Goal: Task Accomplishment & Management: Complete application form

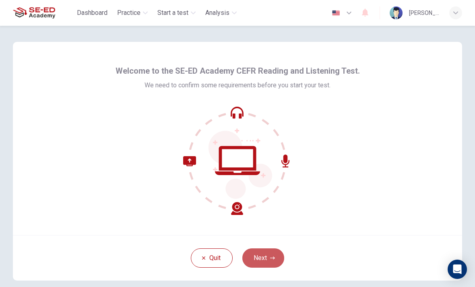
click at [268, 257] on button "Next" at bounding box center [264, 258] width 42 height 19
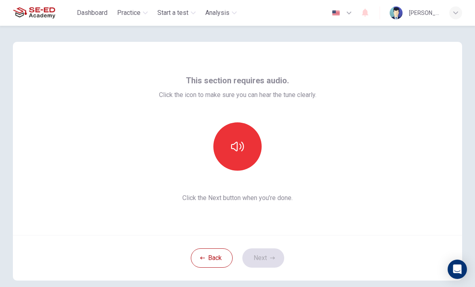
click at [243, 153] on button "button" at bounding box center [238, 146] width 48 height 48
click at [273, 254] on button "Next" at bounding box center [264, 258] width 42 height 19
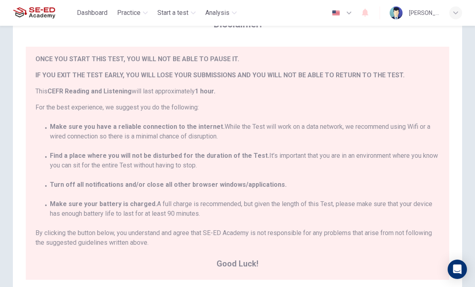
scroll to position [18, 0]
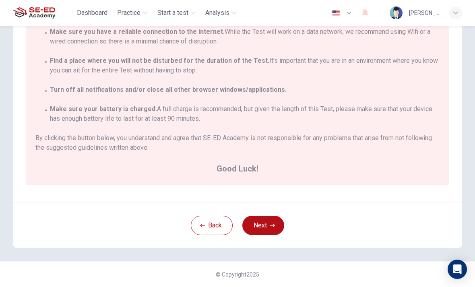
click at [268, 226] on button "Next" at bounding box center [264, 225] width 42 height 19
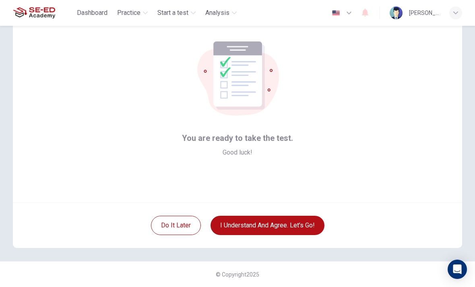
click at [302, 225] on button "I understand and agree. Let’s go!" at bounding box center [268, 225] width 114 height 19
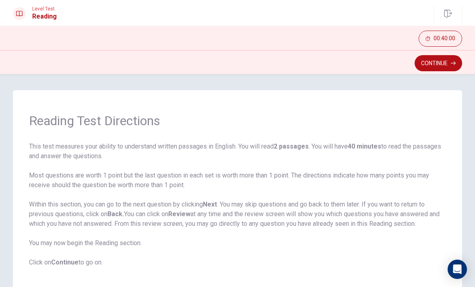
click at [445, 66] on button "Continue" at bounding box center [439, 63] width 48 height 16
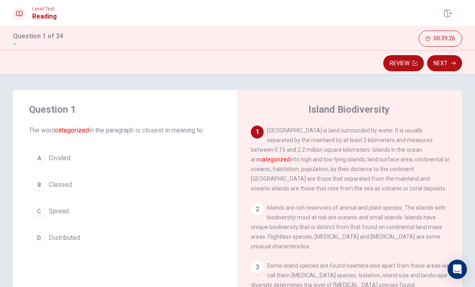
click at [37, 186] on div "B" at bounding box center [39, 184] width 13 height 13
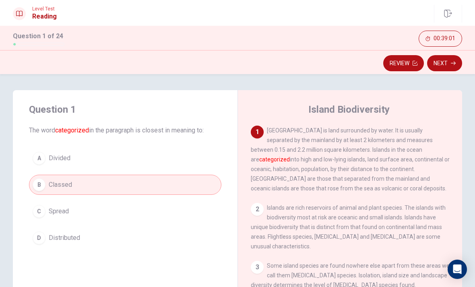
click at [54, 160] on span "Divided" at bounding box center [60, 158] width 22 height 10
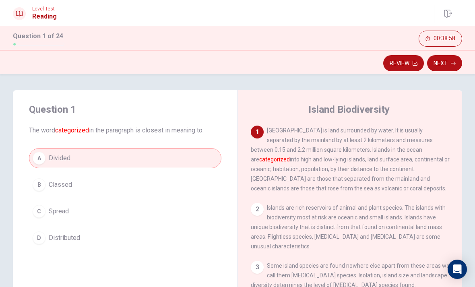
click at [452, 66] on button "Next" at bounding box center [444, 63] width 35 height 16
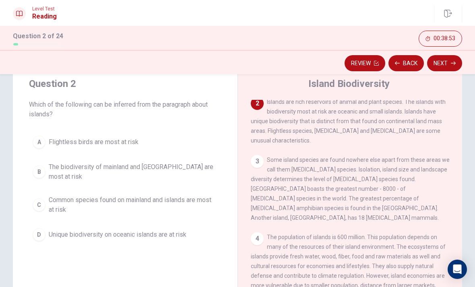
scroll to position [23, 0]
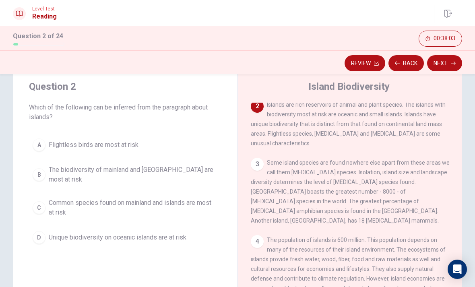
click at [37, 174] on div "B" at bounding box center [39, 174] width 13 height 13
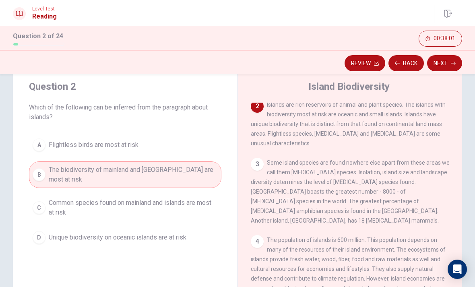
click at [450, 68] on button "Next" at bounding box center [444, 63] width 35 height 16
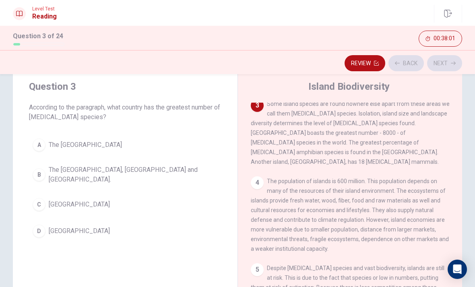
scroll to position [140, 0]
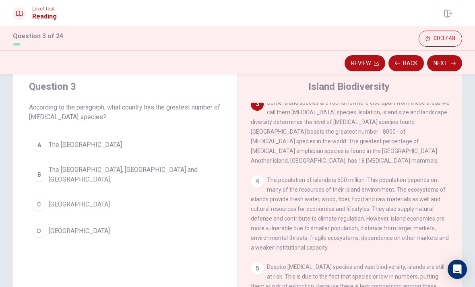
click at [38, 207] on button "C [GEOGRAPHIC_DATA]" at bounding box center [125, 205] width 193 height 20
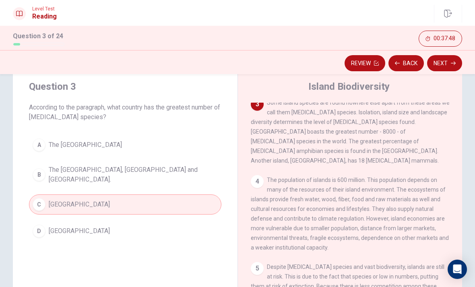
click at [447, 58] on button "Next" at bounding box center [444, 63] width 35 height 16
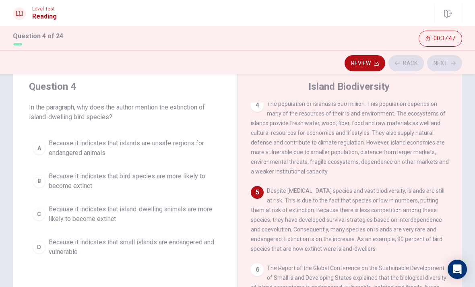
scroll to position [220, 0]
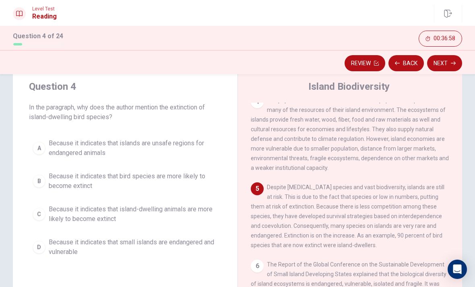
click at [194, 216] on span "Because it indicates that island-dwelling animals are more likely to become ext…" at bounding box center [133, 214] width 169 height 19
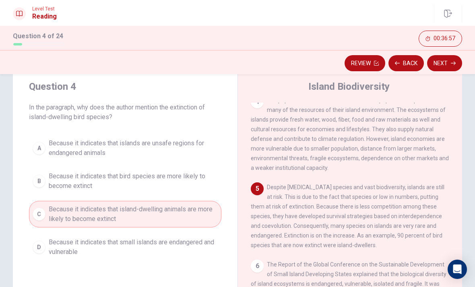
click at [446, 63] on button "Next" at bounding box center [444, 63] width 35 height 16
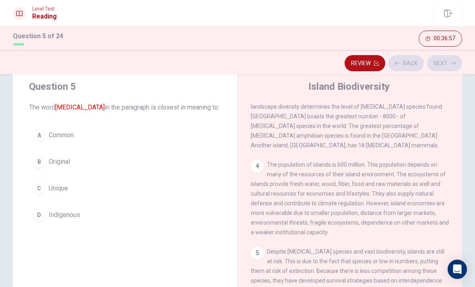
scroll to position [140, 0]
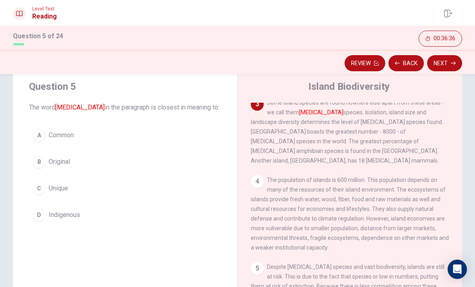
click at [115, 193] on button "C Unique" at bounding box center [125, 188] width 193 height 20
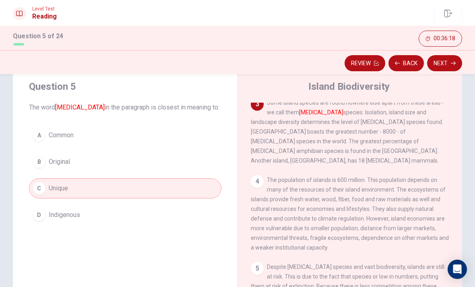
click at [451, 61] on icon "button" at bounding box center [453, 63] width 5 height 5
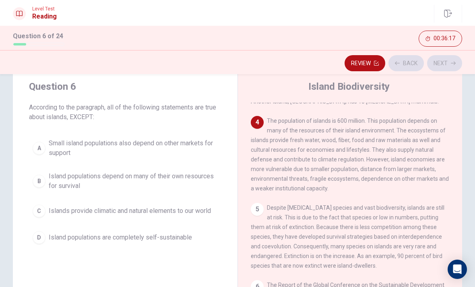
scroll to position [210, 0]
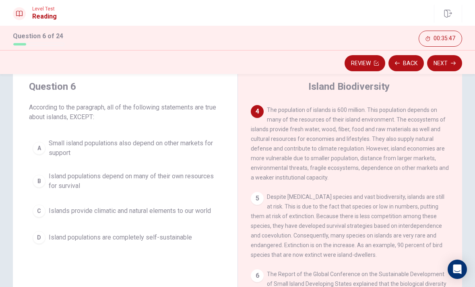
click at [141, 230] on button "D Island populations are completely self-sustainable" at bounding box center [125, 238] width 193 height 20
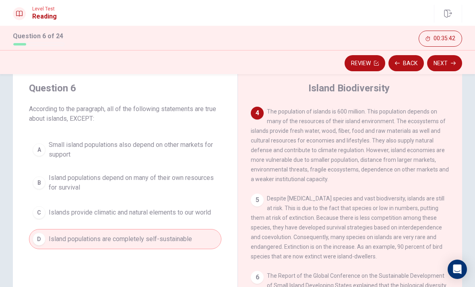
scroll to position [20, 0]
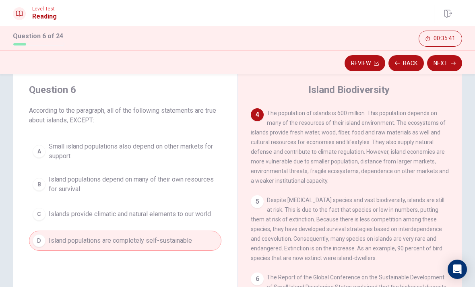
click at [168, 215] on span "Islands provide climatic and natural elements to our world" at bounding box center [130, 214] width 162 height 10
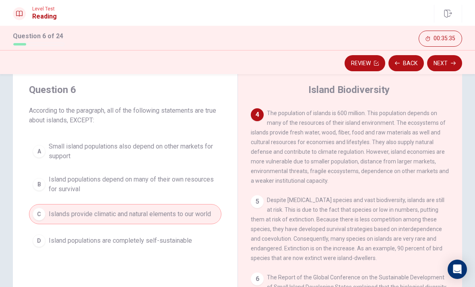
click at [450, 61] on button "Next" at bounding box center [444, 63] width 35 height 16
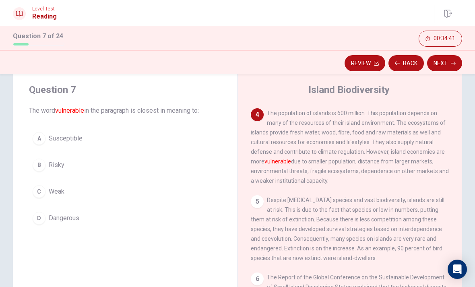
click at [42, 173] on button "B Risky" at bounding box center [125, 165] width 193 height 20
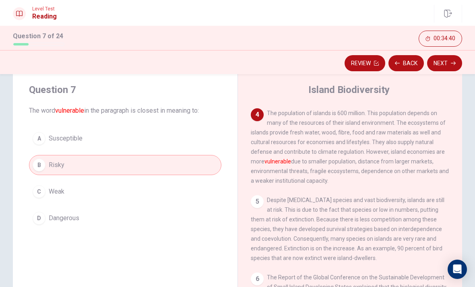
click at [460, 59] on button "Next" at bounding box center [444, 63] width 35 height 16
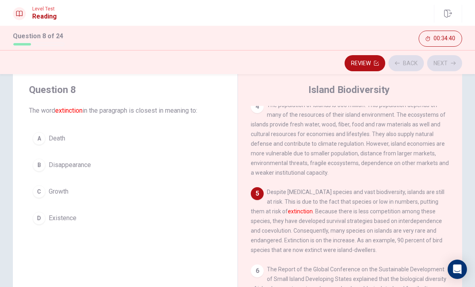
scroll to position [220, 0]
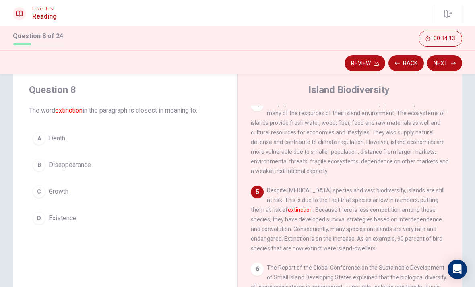
click at [110, 162] on button "B Disappearance" at bounding box center [125, 165] width 193 height 20
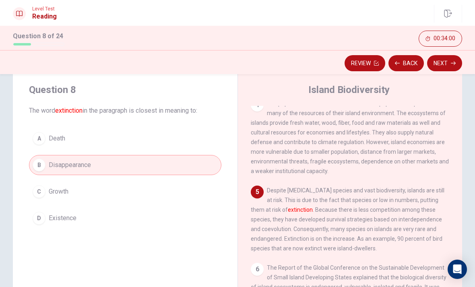
click at [45, 137] on div "A" at bounding box center [39, 138] width 13 height 13
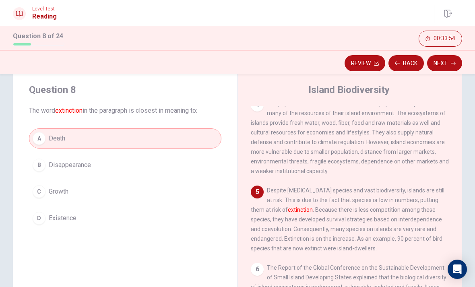
click at [449, 62] on button "Next" at bounding box center [444, 63] width 35 height 16
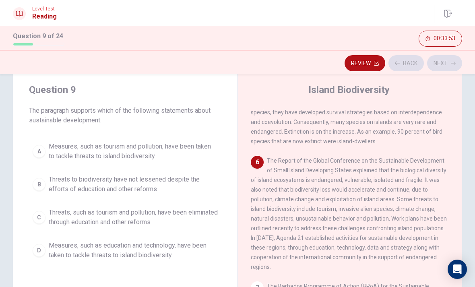
scroll to position [340, 0]
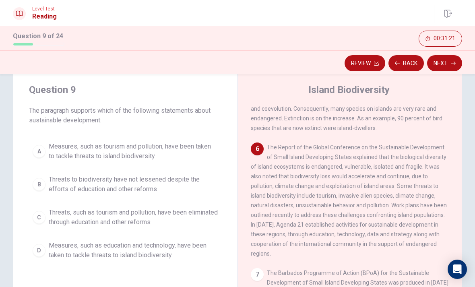
click at [172, 156] on span "Measures, such as tourism and pollution, have been taken to tackle threats to i…" at bounding box center [133, 151] width 169 height 19
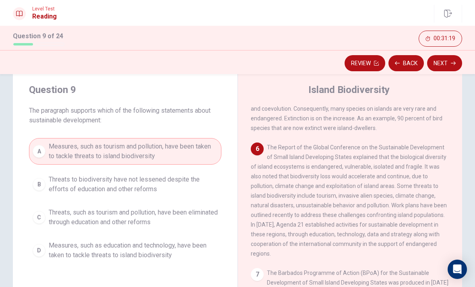
click at [452, 67] on button "Next" at bounding box center [444, 63] width 35 height 16
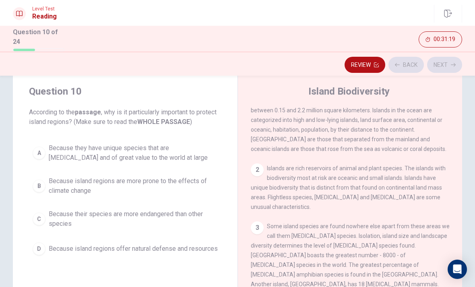
scroll to position [0, 0]
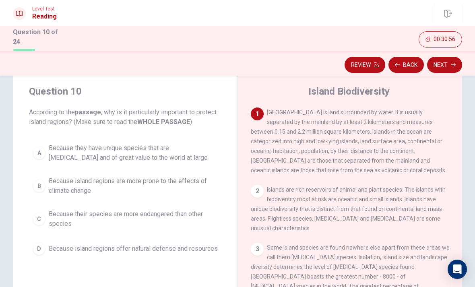
click at [202, 150] on span "Because they have unique species that are [MEDICAL_DATA] and of great value to …" at bounding box center [133, 152] width 169 height 19
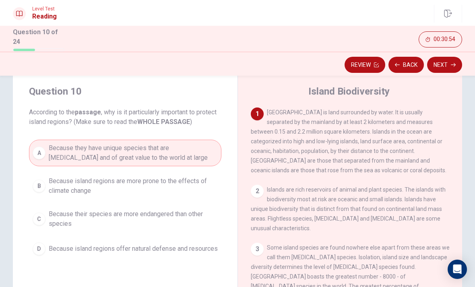
click at [453, 66] on button "Next" at bounding box center [444, 65] width 35 height 16
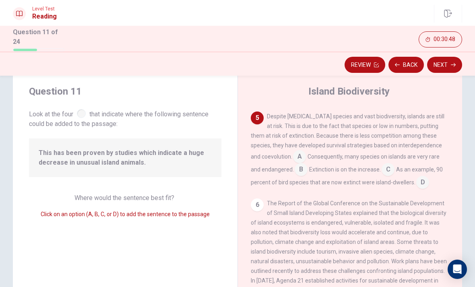
scroll to position [300, 0]
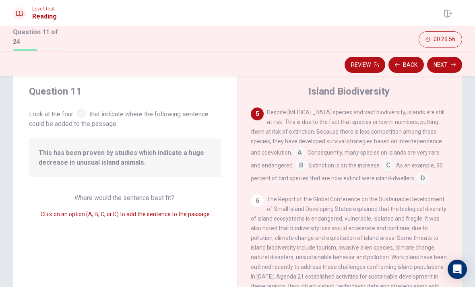
click at [382, 164] on input at bounding box center [388, 166] width 13 height 13
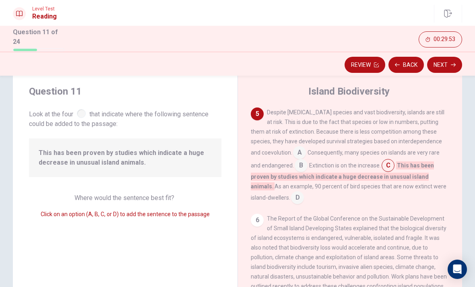
click at [295, 163] on input at bounding box center [301, 166] width 13 height 13
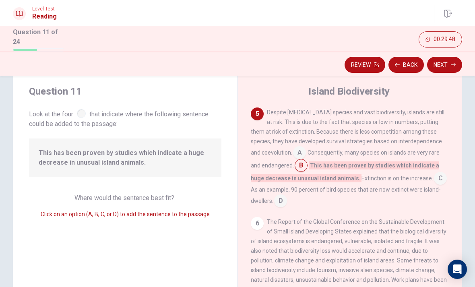
click at [434, 177] on input at bounding box center [440, 179] width 13 height 13
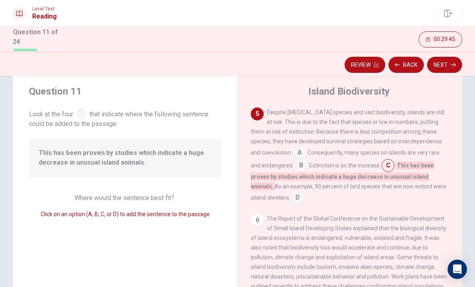
click at [447, 67] on button "Next" at bounding box center [444, 65] width 35 height 16
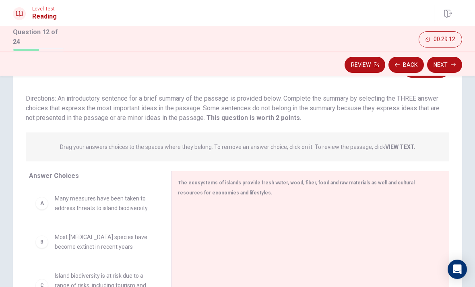
scroll to position [47, 0]
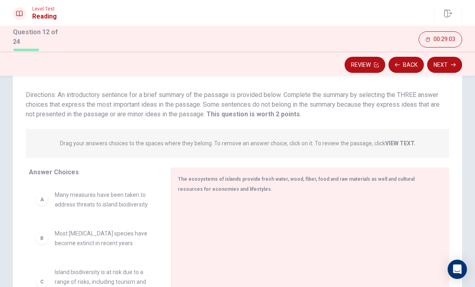
click at [407, 64] on button "Back" at bounding box center [406, 65] width 35 height 16
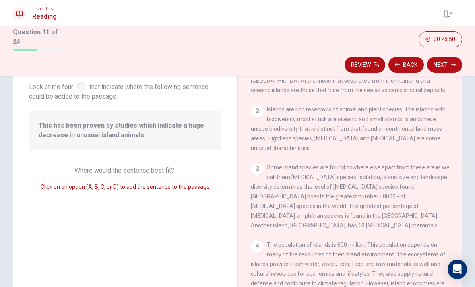
scroll to position [55, 0]
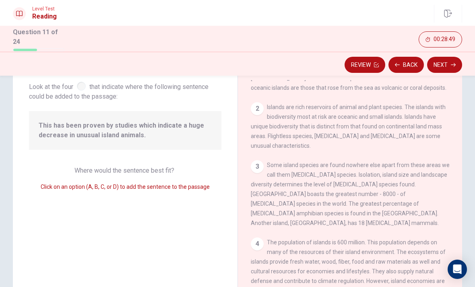
click at [448, 69] on button "Next" at bounding box center [444, 65] width 35 height 16
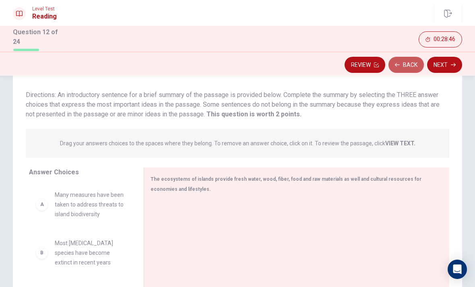
click at [410, 65] on button "Back" at bounding box center [406, 65] width 35 height 16
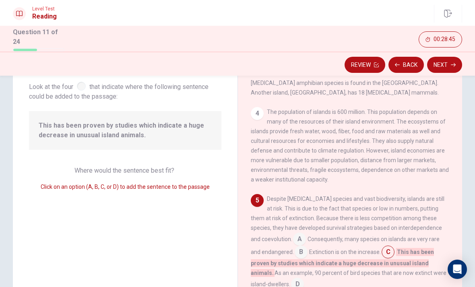
scroll to position [184, 0]
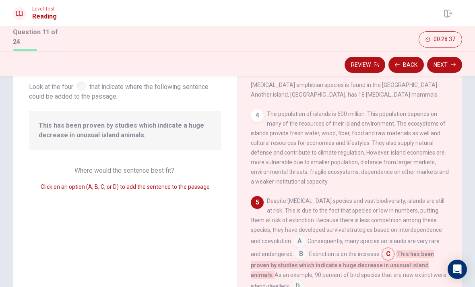
click at [453, 68] on button "Next" at bounding box center [444, 65] width 35 height 16
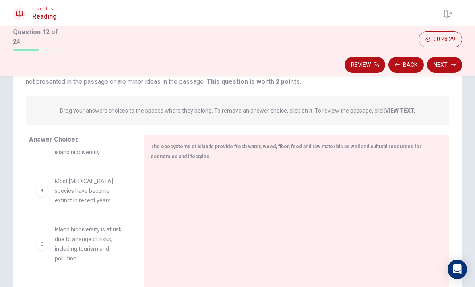
scroll to position [0, 0]
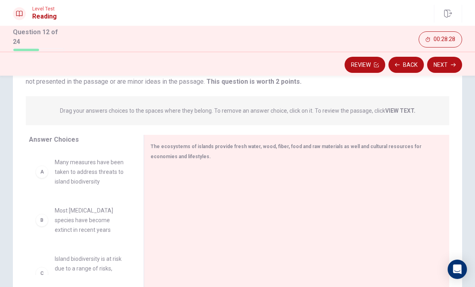
click at [408, 64] on button "Back" at bounding box center [406, 65] width 35 height 16
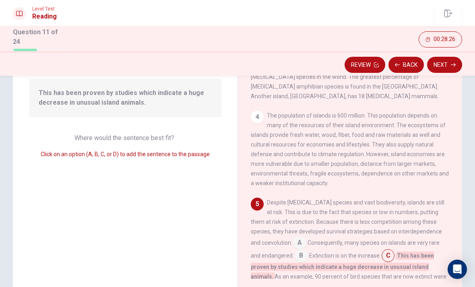
scroll to position [150, 0]
click at [451, 65] on button "Next" at bounding box center [444, 65] width 35 height 16
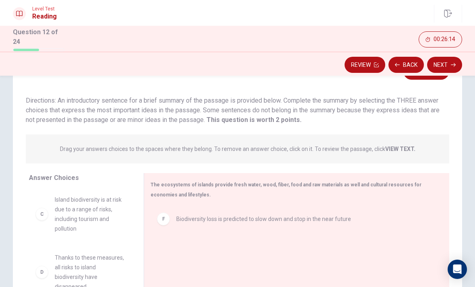
scroll to position [92, 0]
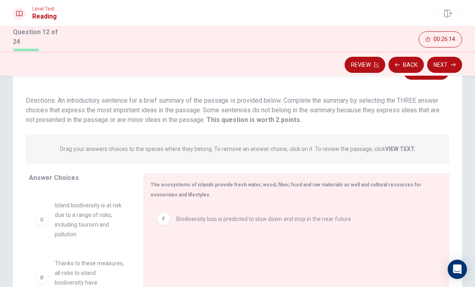
click at [45, 216] on div "C" at bounding box center [41, 220] width 13 height 13
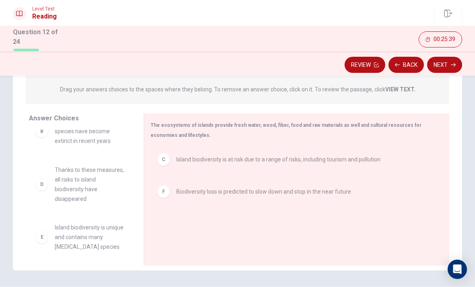
scroll to position [73, 0]
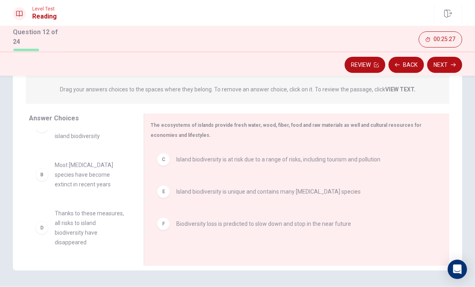
click at [452, 66] on button "Next" at bounding box center [444, 65] width 35 height 16
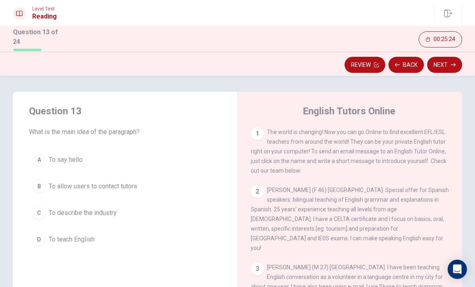
scroll to position [0, 0]
click at [147, 188] on button "B To allow users to contact tutors" at bounding box center [125, 186] width 193 height 20
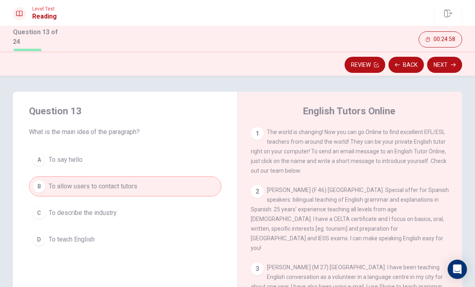
click at [453, 63] on icon "button" at bounding box center [453, 65] width 5 height 4
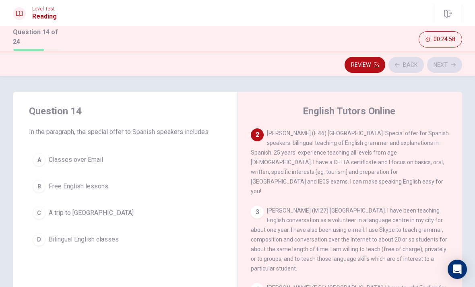
scroll to position [60, 0]
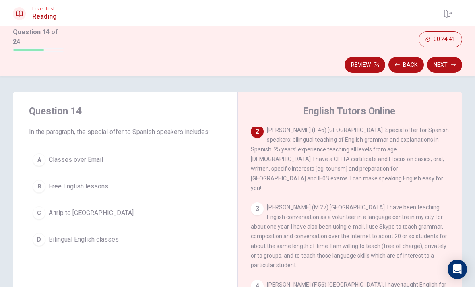
click at [68, 245] on button "D Bilingual English classes" at bounding box center [125, 240] width 193 height 20
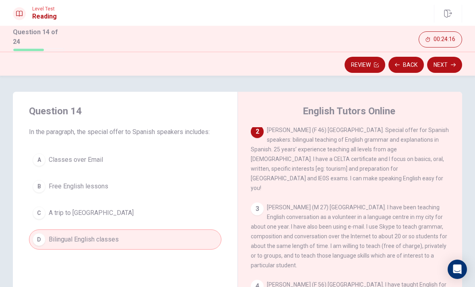
click at [440, 61] on button "Next" at bounding box center [444, 65] width 35 height 16
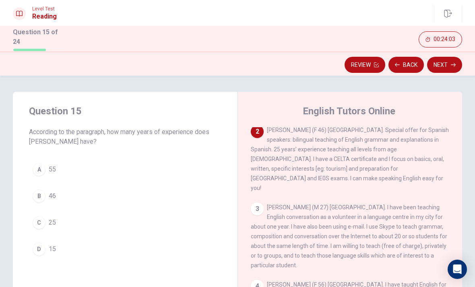
click at [97, 220] on button "C 25" at bounding box center [125, 223] width 193 height 20
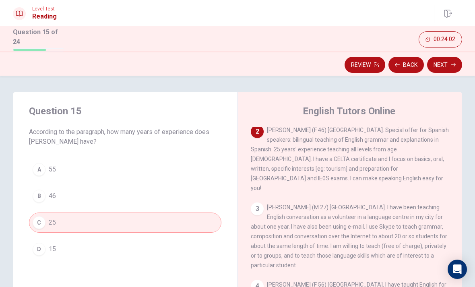
click at [447, 67] on button "Next" at bounding box center [444, 65] width 35 height 16
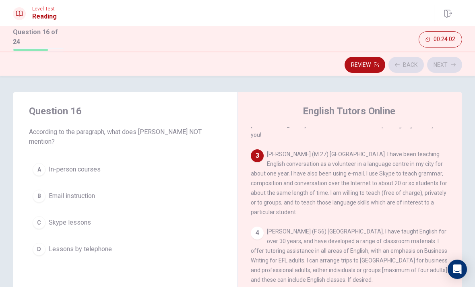
scroll to position [120, 0]
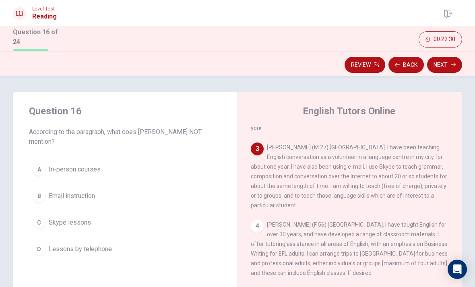
click at [34, 188] on button "B Email instruction" at bounding box center [125, 196] width 193 height 20
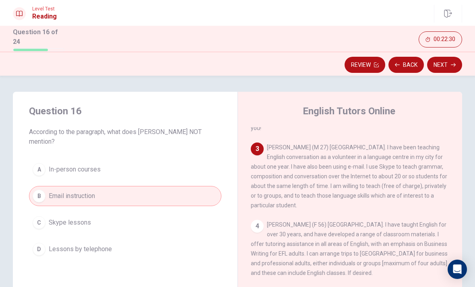
click at [37, 243] on div "D" at bounding box center [39, 249] width 13 height 13
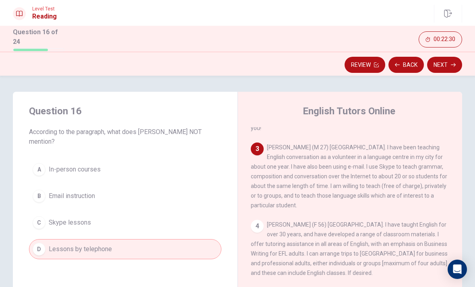
click at [41, 192] on div "B" at bounding box center [39, 196] width 13 height 13
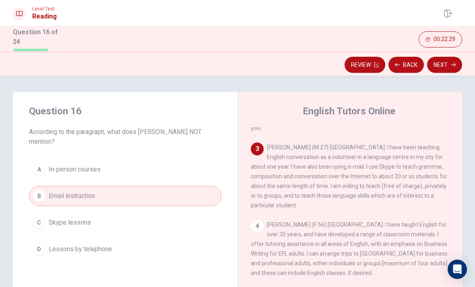
click at [46, 239] on button "D Lessons by telephone" at bounding box center [125, 249] width 193 height 20
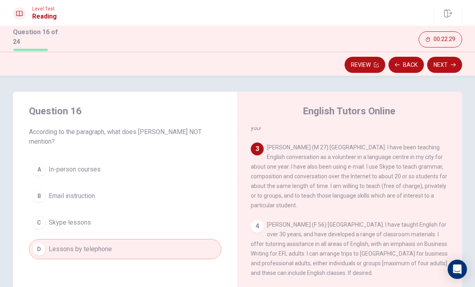
click at [48, 193] on button "B Email instruction" at bounding box center [125, 196] width 193 height 20
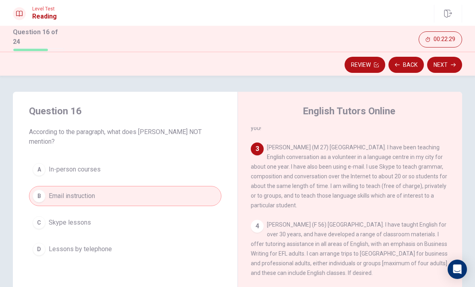
click at [49, 251] on span "Lessons by telephone" at bounding box center [80, 250] width 63 height 10
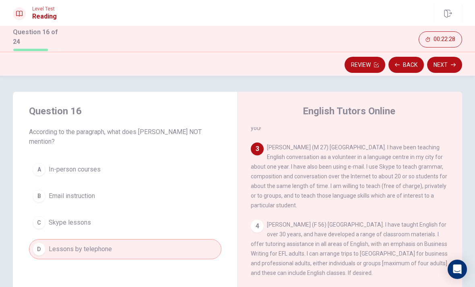
click at [46, 218] on button "C Skype lessons" at bounding box center [125, 223] width 193 height 20
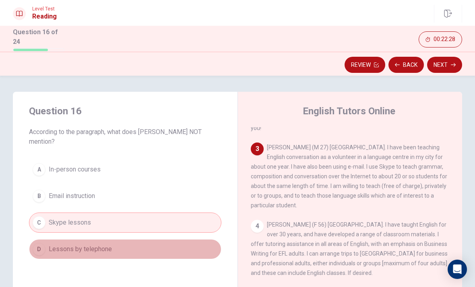
click at [44, 255] on button "D Lessons by telephone" at bounding box center [125, 249] width 193 height 20
click at [44, 203] on button "B Email instruction" at bounding box center [125, 196] width 193 height 20
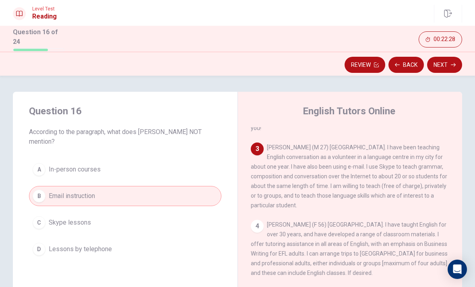
click at [44, 239] on button "D Lessons by telephone" at bounding box center [125, 249] width 193 height 20
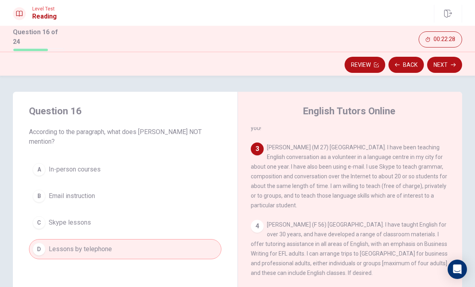
click at [44, 202] on button "B Email instruction" at bounding box center [125, 196] width 193 height 20
click at [41, 245] on div "D" at bounding box center [39, 249] width 13 height 13
click at [39, 203] on button "B Email instruction" at bounding box center [125, 196] width 193 height 20
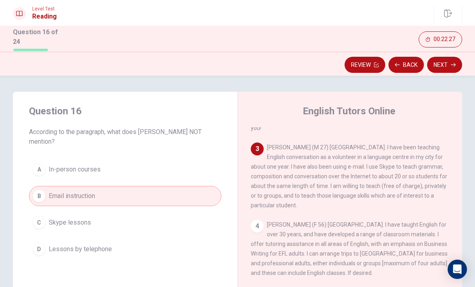
click at [37, 231] on button "C Skype lessons" at bounding box center [125, 223] width 193 height 20
click at [35, 193] on div "B" at bounding box center [39, 196] width 13 height 13
click at [35, 239] on button "D Lessons by telephone" at bounding box center [125, 249] width 193 height 20
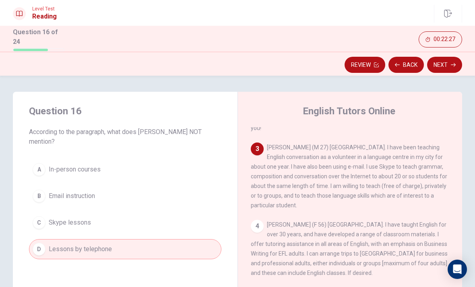
click at [34, 192] on div "B" at bounding box center [39, 196] width 13 height 13
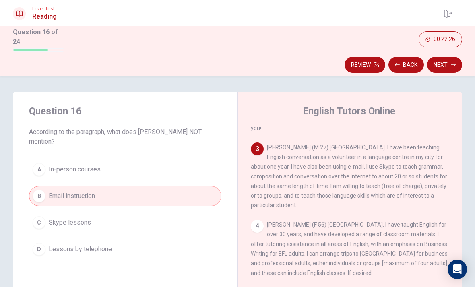
click at [35, 241] on button "D Lessons by telephone" at bounding box center [125, 249] width 193 height 20
click at [39, 198] on div "B" at bounding box center [39, 196] width 13 height 13
click at [38, 230] on button "C Skype lessons" at bounding box center [125, 223] width 193 height 20
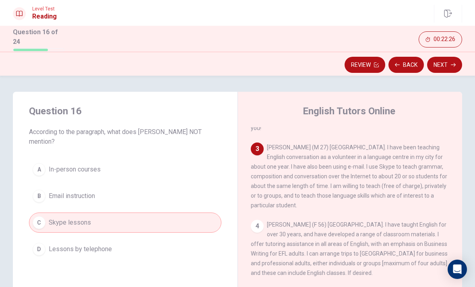
click at [44, 186] on button "B Email instruction" at bounding box center [125, 196] width 193 height 20
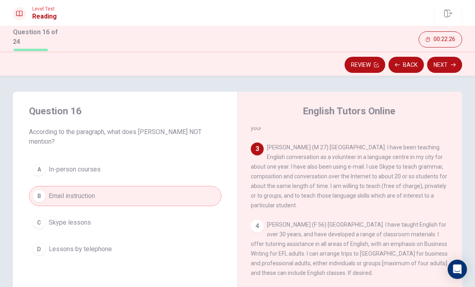
click at [38, 188] on button "B Email instruction" at bounding box center [125, 196] width 193 height 20
click at [35, 249] on div "D" at bounding box center [39, 249] width 13 height 13
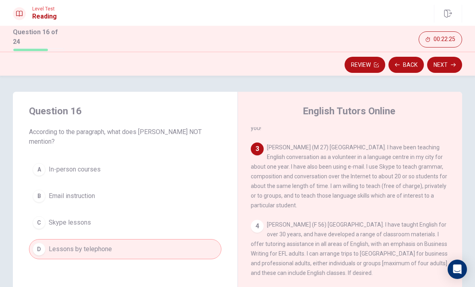
click at [40, 199] on div "B" at bounding box center [39, 196] width 13 height 13
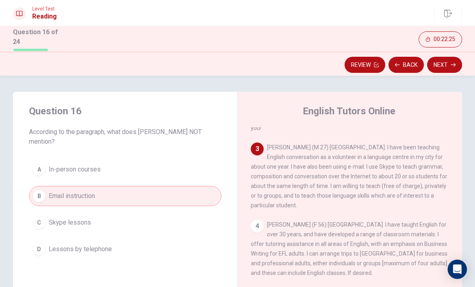
click at [35, 261] on div "Question 16 According to the paragraph, what does [PERSON_NAME] NOT mention? A …" at bounding box center [125, 182] width 225 height 180
click at [37, 256] on button "D Lessons by telephone" at bounding box center [125, 249] width 193 height 20
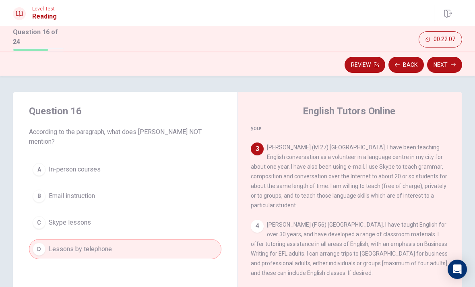
click at [136, 201] on button "B Email instruction" at bounding box center [125, 196] width 193 height 20
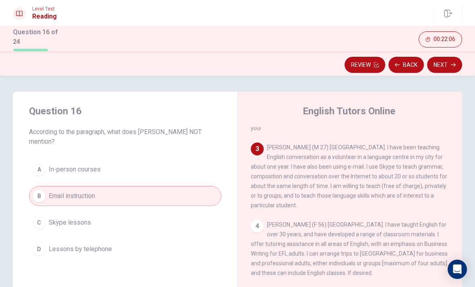
click at [441, 64] on button "Next" at bounding box center [444, 65] width 35 height 16
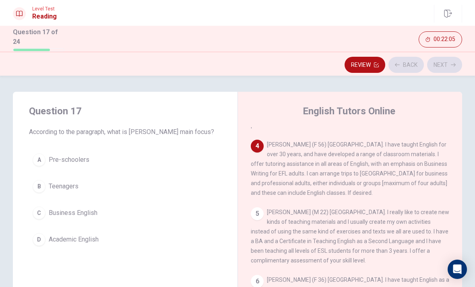
scroll to position [200, 0]
click at [43, 218] on button "C Business English" at bounding box center [125, 213] width 193 height 20
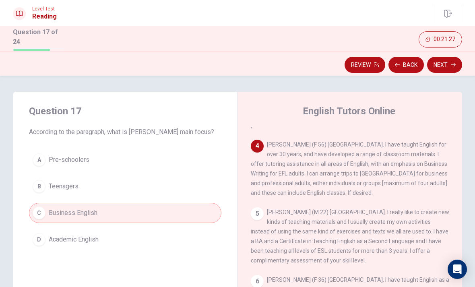
click at [440, 69] on button "Next" at bounding box center [444, 65] width 35 height 16
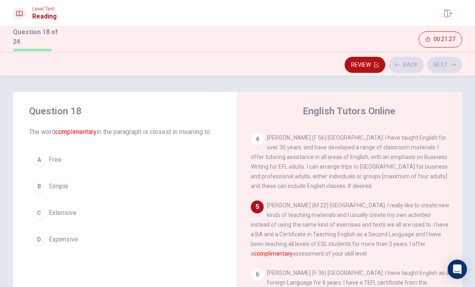
scroll to position [209, 0]
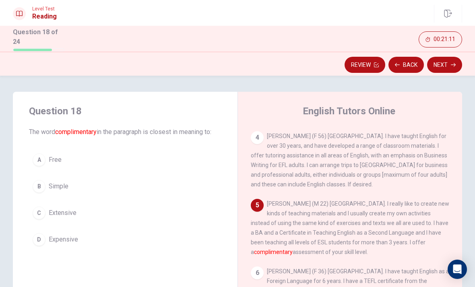
click at [44, 163] on button "A Free" at bounding box center [125, 160] width 193 height 20
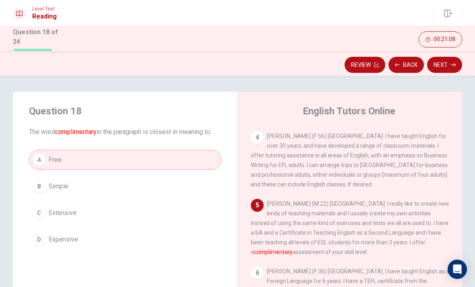
click at [448, 67] on button "Next" at bounding box center [444, 65] width 35 height 16
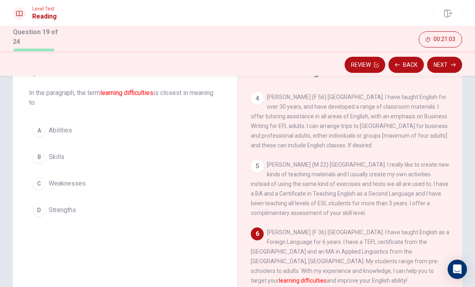
scroll to position [39, 0]
click at [40, 179] on div "C" at bounding box center [39, 184] width 13 height 13
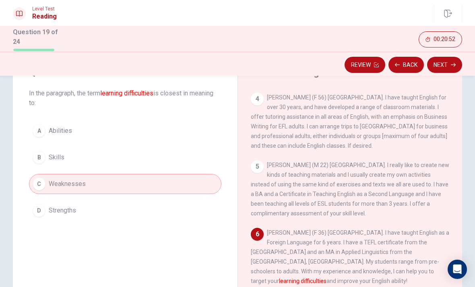
click at [448, 62] on button "Next" at bounding box center [444, 65] width 35 height 16
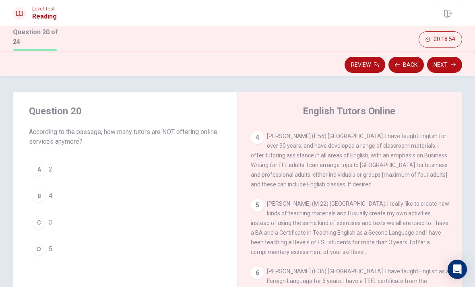
scroll to position [0, 0]
click at [32, 172] on button "A 2" at bounding box center [125, 170] width 193 height 20
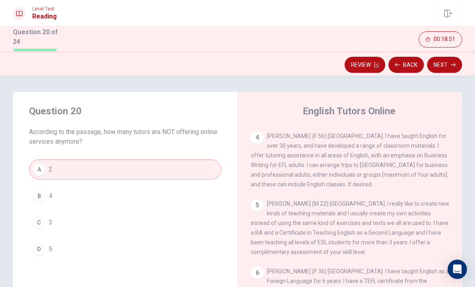
click at [452, 65] on icon "button" at bounding box center [453, 64] width 5 height 5
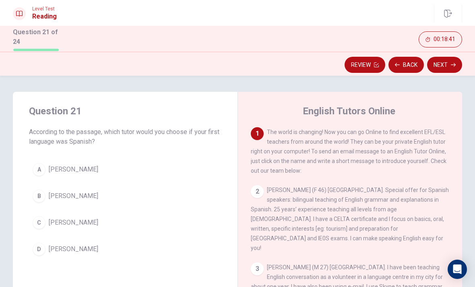
click at [97, 169] on button "A [PERSON_NAME]" at bounding box center [125, 170] width 193 height 20
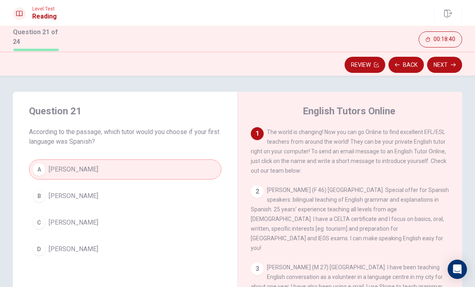
click at [444, 66] on button "Next" at bounding box center [444, 65] width 35 height 16
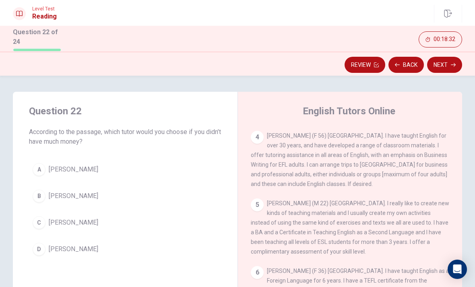
scroll to position [209, 0]
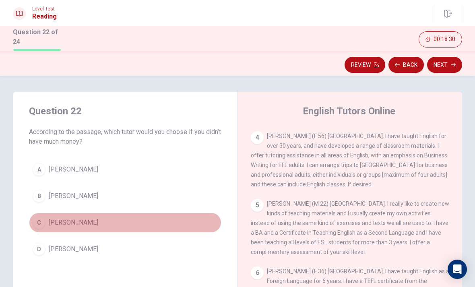
click at [93, 218] on span "[PERSON_NAME]" at bounding box center [74, 223] width 50 height 10
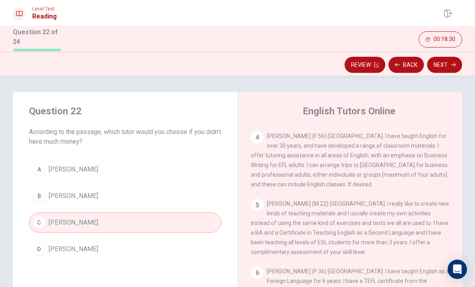
click at [443, 63] on button "Next" at bounding box center [444, 65] width 35 height 16
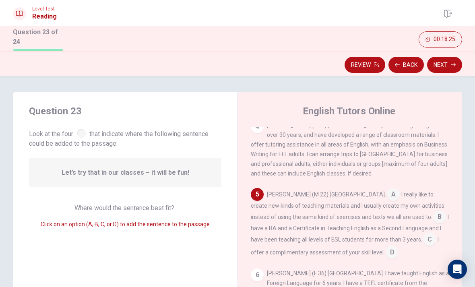
scroll to position [219, 0]
click at [386, 247] on input at bounding box center [392, 253] width 13 height 13
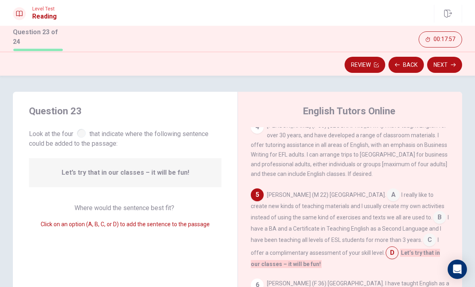
click at [447, 67] on button "Next" at bounding box center [444, 65] width 35 height 16
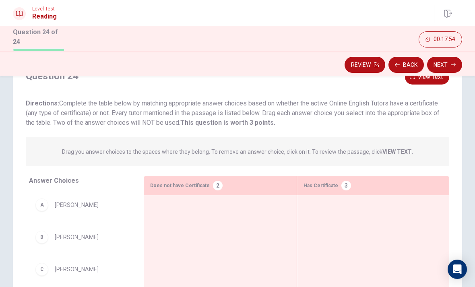
scroll to position [31, 0]
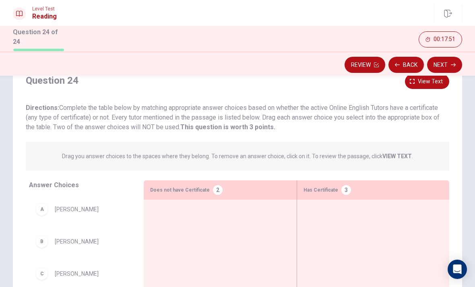
click at [395, 149] on div "Drag you answer choices to the spaces where they belong. To remove an answer ch…" at bounding box center [238, 156] width 424 height 29
click at [397, 156] on strong "VIEW TEXT" at bounding box center [397, 156] width 29 height 6
click at [394, 153] on strong "VIEW TEXT" at bounding box center [397, 156] width 29 height 6
click at [367, 155] on p "Drag you answer choices to the spaces where they belong. To remove an answer ch…" at bounding box center [237, 156] width 351 height 10
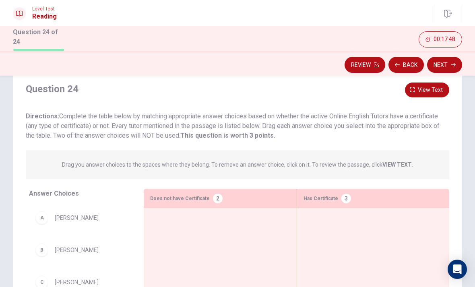
scroll to position [21, 0]
click at [390, 165] on strong "VIEW TEXT" at bounding box center [397, 165] width 29 height 6
click at [395, 165] on strong "VIEW TEXT" at bounding box center [397, 165] width 29 height 6
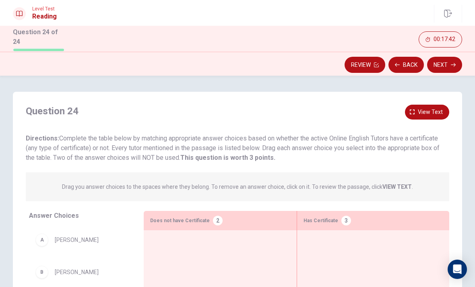
scroll to position [0, 0]
click at [426, 115] on span "View text" at bounding box center [430, 112] width 25 height 10
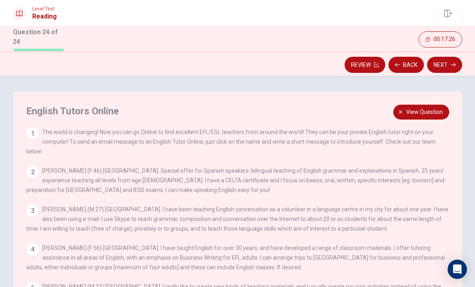
click at [438, 111] on span "View question" at bounding box center [425, 112] width 37 height 10
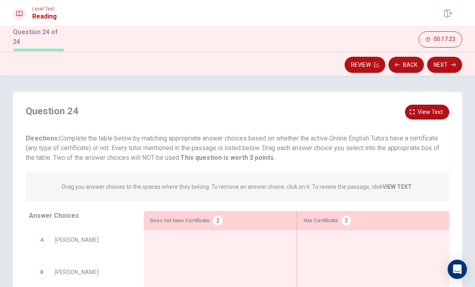
click at [434, 113] on span "View text" at bounding box center [430, 112] width 25 height 10
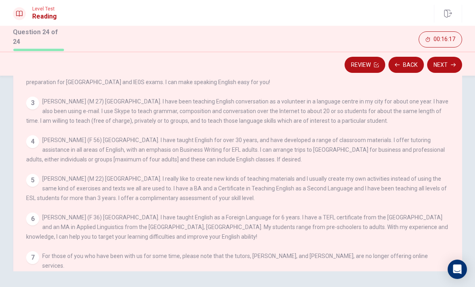
click at [456, 124] on div "1 The world is changing! Now you can go Online to find excellent EFL/ESL teache…" at bounding box center [243, 147] width 434 height 241
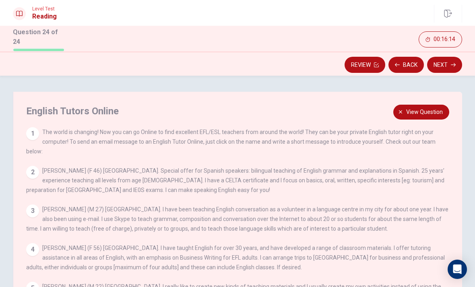
scroll to position [0, 0]
click at [433, 114] on span "View question" at bounding box center [425, 112] width 37 height 10
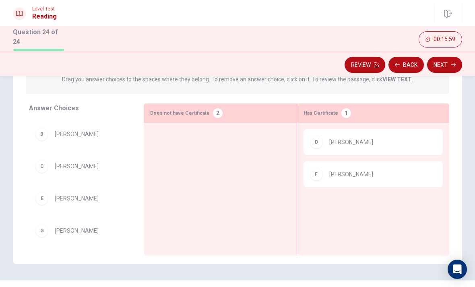
scroll to position [31, 0]
click at [42, 229] on div "G" at bounding box center [41, 230] width 13 height 13
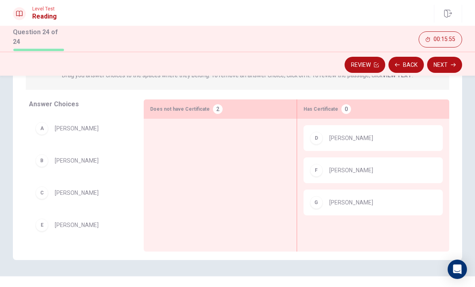
scroll to position [0, 0]
click at [47, 215] on div "E [PERSON_NAME]" at bounding box center [80, 225] width 102 height 26
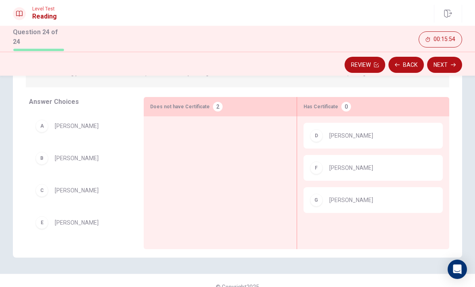
scroll to position [117, 0]
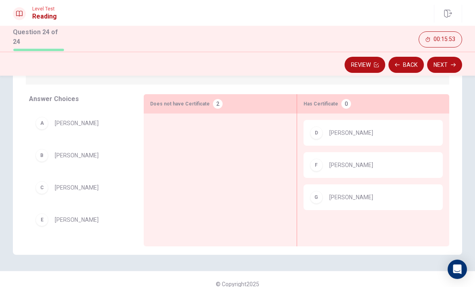
click at [43, 220] on div "E" at bounding box center [41, 220] width 13 height 13
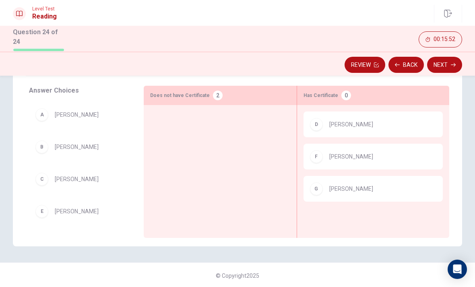
scroll to position [125, 0]
click at [43, 213] on div "E" at bounding box center [41, 211] width 13 height 13
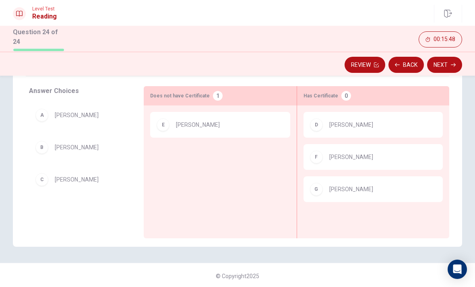
click at [45, 179] on div "C" at bounding box center [41, 179] width 13 height 13
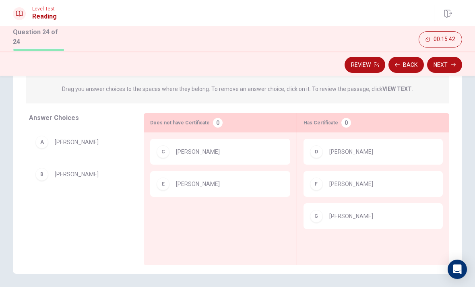
scroll to position [96, 0]
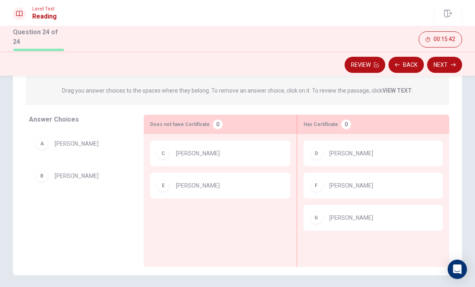
click at [42, 173] on div "B" at bounding box center [41, 176] width 13 height 13
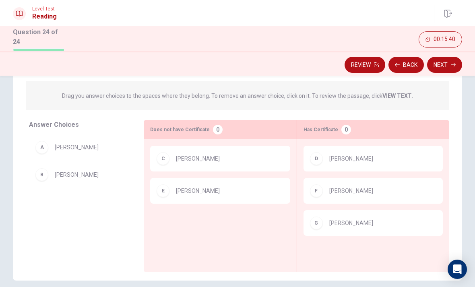
scroll to position [80, 0]
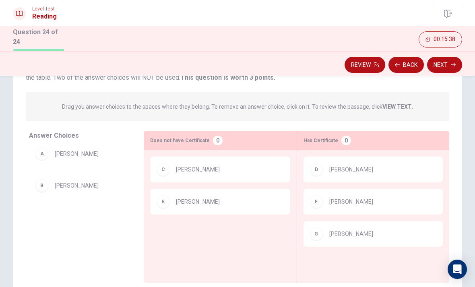
click at [46, 189] on div "B" at bounding box center [41, 185] width 13 height 13
click at [46, 191] on div "B" at bounding box center [41, 192] width 13 height 13
click at [46, 186] on div "B" at bounding box center [41, 192] width 13 height 13
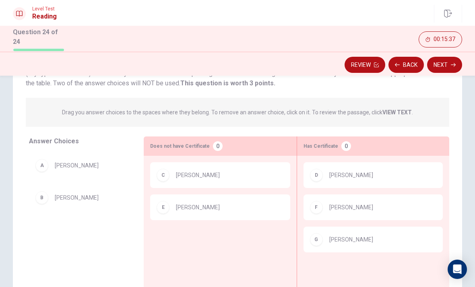
scroll to position [71, 0]
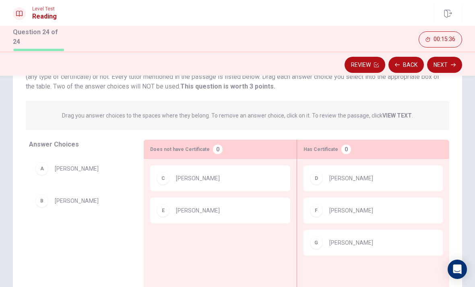
click at [45, 196] on div "B" at bounding box center [41, 201] width 13 height 13
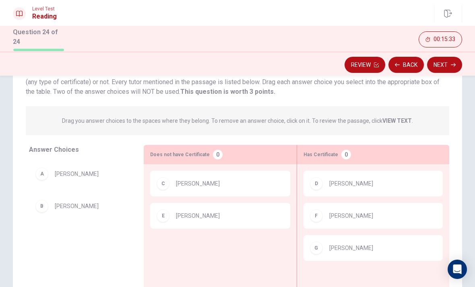
click at [48, 173] on div "A" at bounding box center [41, 174] width 13 height 13
click at [43, 172] on div "A" at bounding box center [41, 174] width 13 height 13
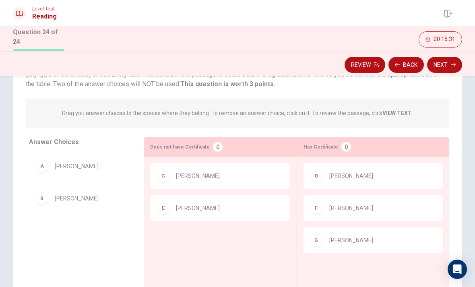
scroll to position [74, 0]
click at [43, 163] on div "A" at bounding box center [41, 166] width 13 height 13
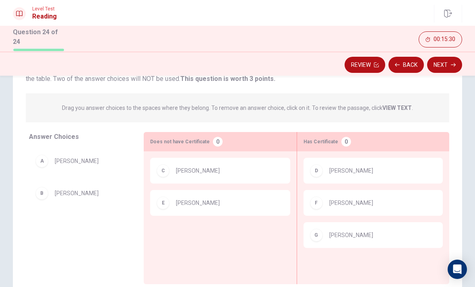
scroll to position [78, 0]
click at [44, 160] on div "A" at bounding box center [41, 162] width 13 height 13
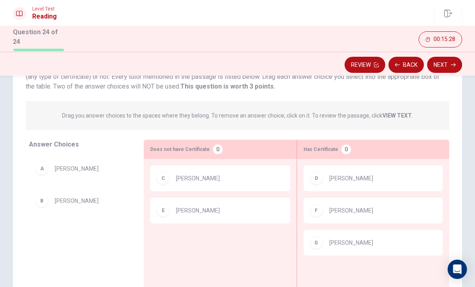
scroll to position [71, 0]
click at [44, 168] on div "A" at bounding box center [41, 169] width 13 height 13
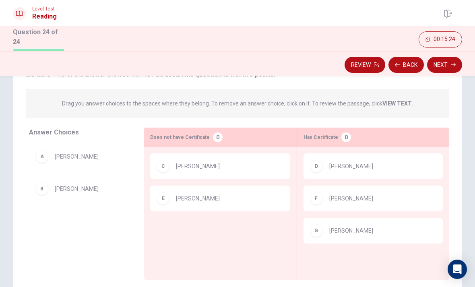
scroll to position [71, 0]
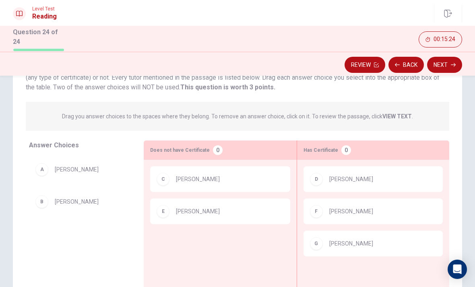
click at [44, 198] on div "B" at bounding box center [41, 201] width 13 height 13
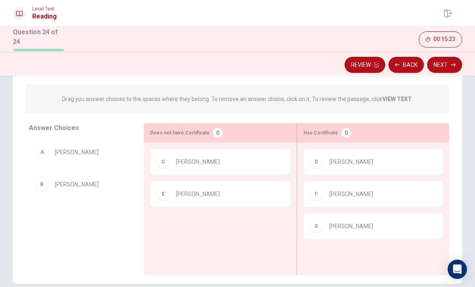
scroll to position [88, 0]
click at [46, 150] on div "A" at bounding box center [41, 152] width 13 height 13
click at [119, 172] on div "B [PERSON_NAME]" at bounding box center [80, 185] width 102 height 26
click at [114, 191] on div "B [PERSON_NAME]" at bounding box center [80, 185] width 102 height 26
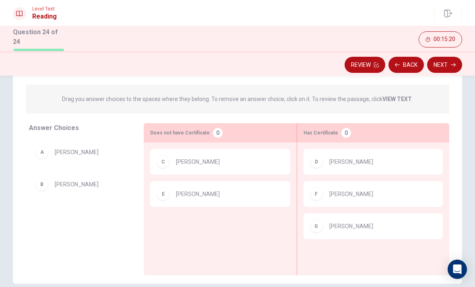
click at [125, 199] on div "A [PERSON_NAME] B [PERSON_NAME]" at bounding box center [80, 201] width 102 height 124
click at [126, 206] on div "A [PERSON_NAME] B [PERSON_NAME]" at bounding box center [80, 201] width 102 height 124
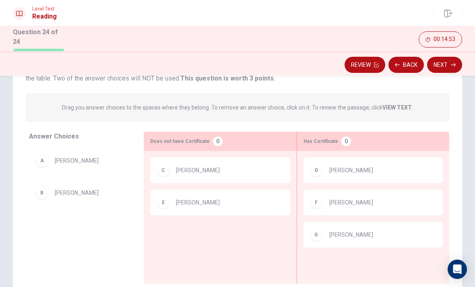
scroll to position [82, 0]
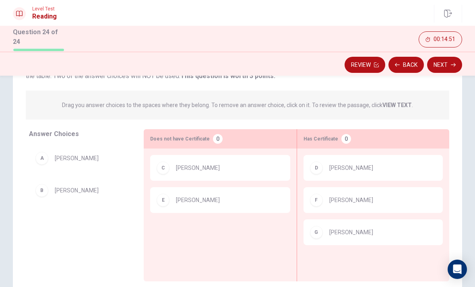
click at [400, 102] on strong "VIEW TEXT" at bounding box center [397, 105] width 29 height 6
click at [367, 67] on button "Review" at bounding box center [365, 65] width 41 height 16
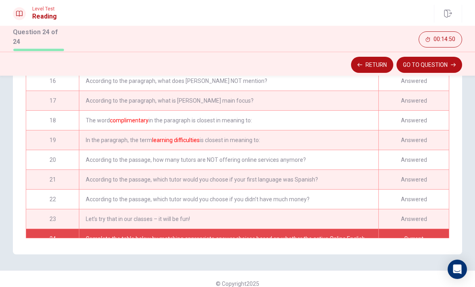
scroll to position [168, 0]
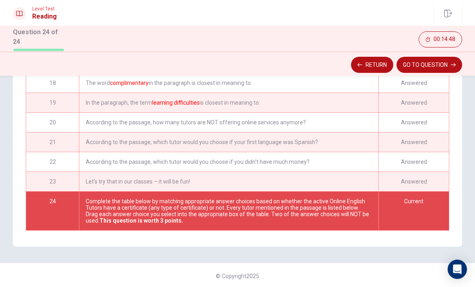
click at [417, 206] on div "Current" at bounding box center [414, 211] width 71 height 39
click at [451, 65] on icon "button" at bounding box center [453, 64] width 5 height 5
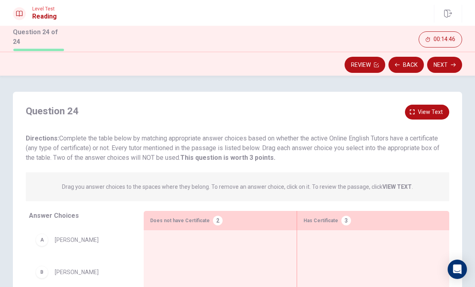
scroll to position [0, 0]
click at [436, 112] on span "View text" at bounding box center [430, 112] width 25 height 10
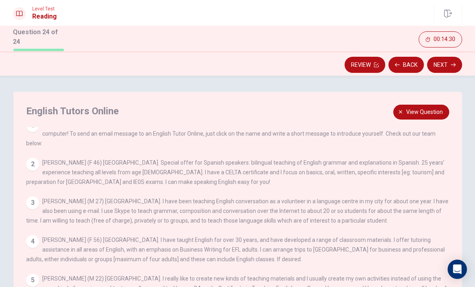
scroll to position [8, 0]
click at [421, 192] on div "1 The world is changing! Now you can go Online to find excellent EFL/ESL teache…" at bounding box center [243, 247] width 434 height 241
click at [432, 115] on button "View question" at bounding box center [422, 112] width 56 height 15
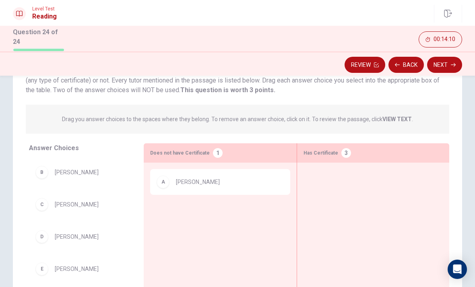
click at [106, 192] on div "C [PERSON_NAME]" at bounding box center [80, 205] width 102 height 26
click at [105, 195] on div "C [PERSON_NAME]" at bounding box center [80, 205] width 102 height 26
click at [54, 174] on div "B [PERSON_NAME]" at bounding box center [79, 172] width 89 height 13
click at [104, 194] on div "C [PERSON_NAME]" at bounding box center [80, 205] width 102 height 26
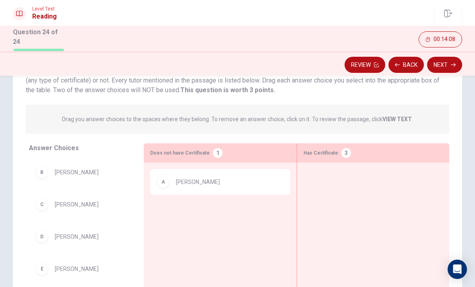
click at [44, 171] on div "B" at bounding box center [41, 172] width 13 height 13
click at [86, 198] on div "C [PERSON_NAME]" at bounding box center [79, 204] width 89 height 13
click at [107, 207] on div "C [PERSON_NAME]" at bounding box center [79, 204] width 89 height 13
click at [105, 208] on div "C [PERSON_NAME]" at bounding box center [79, 204] width 89 height 13
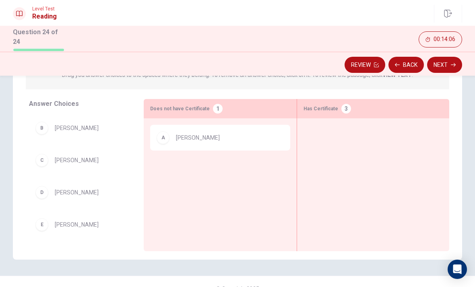
click at [106, 150] on div "C [PERSON_NAME]" at bounding box center [80, 160] width 102 height 26
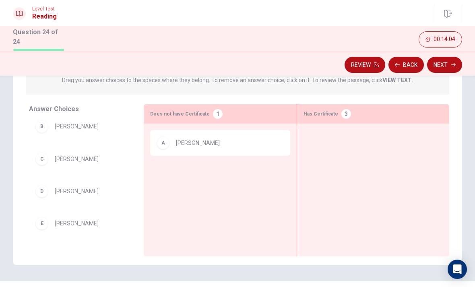
scroll to position [106, 0]
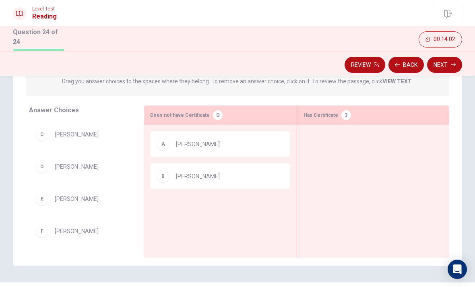
click at [89, 166] on span "[PERSON_NAME]" at bounding box center [77, 167] width 44 height 10
click at [40, 163] on div "D" at bounding box center [41, 166] width 13 height 13
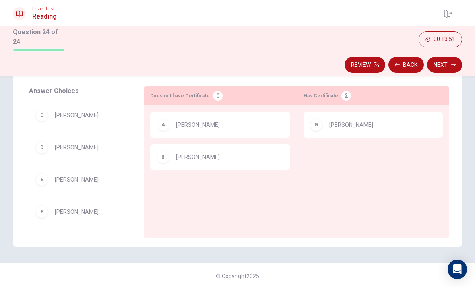
scroll to position [0, 0]
click at [46, 213] on div "F" at bounding box center [41, 211] width 13 height 13
click at [44, 211] on div "F" at bounding box center [41, 211] width 13 height 13
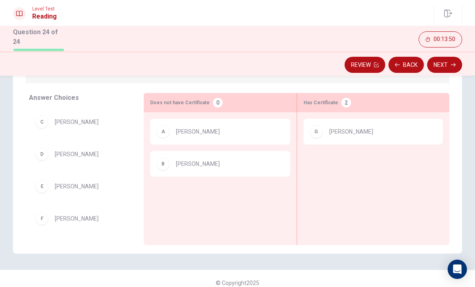
scroll to position [117, 0]
click at [42, 218] on div "F" at bounding box center [41, 220] width 13 height 13
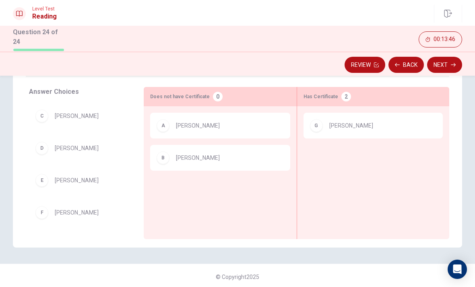
scroll to position [124, 0]
click at [43, 213] on div "F" at bounding box center [41, 212] width 13 height 13
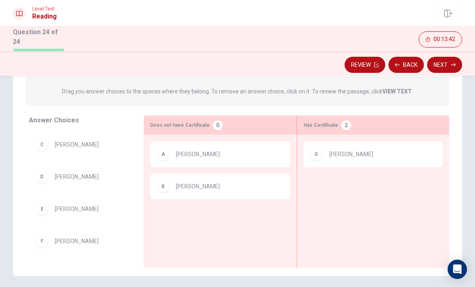
scroll to position [95, 0]
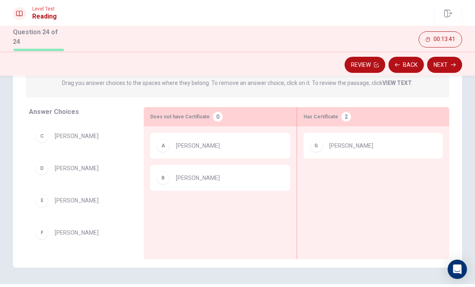
click at [45, 232] on div "F" at bounding box center [41, 232] width 13 height 13
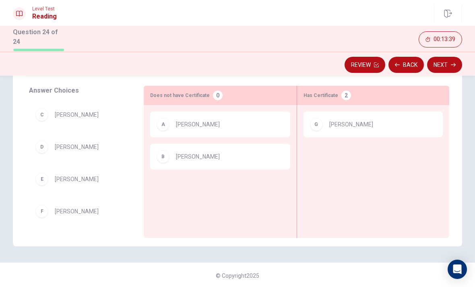
scroll to position [125, 0]
click at [44, 209] on div "F" at bounding box center [41, 211] width 13 height 13
click at [79, 222] on div "F [PERSON_NAME]" at bounding box center [80, 212] width 102 height 26
click at [82, 225] on div "Answer Choices C [PERSON_NAME] D [PERSON_NAME] E [PERSON_NAME] F [PERSON_NAME]" at bounding box center [78, 163] width 131 height 155
click at [80, 219] on div "F [PERSON_NAME]" at bounding box center [80, 212] width 102 height 26
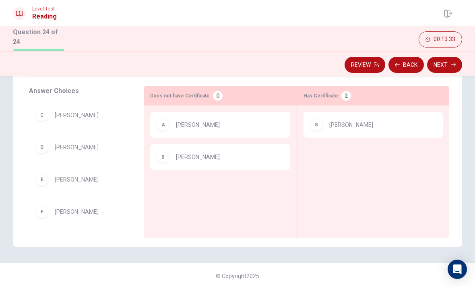
click at [41, 210] on div "F" at bounding box center [41, 211] width 13 height 13
click at [84, 234] on div "Answer Choices C [PERSON_NAME] D [PERSON_NAME] E [PERSON_NAME] F [PERSON_NAME]" at bounding box center [78, 163] width 131 height 155
click at [65, 231] on div "Answer Choices C [PERSON_NAME] D [PERSON_NAME] E [PERSON_NAME] F [PERSON_NAME]" at bounding box center [78, 163] width 131 height 155
click at [65, 230] on div "Answer Choices C [PERSON_NAME] D [PERSON_NAME] E [PERSON_NAME] F [PERSON_NAME]" at bounding box center [78, 163] width 131 height 155
click at [41, 205] on div "F" at bounding box center [41, 211] width 13 height 13
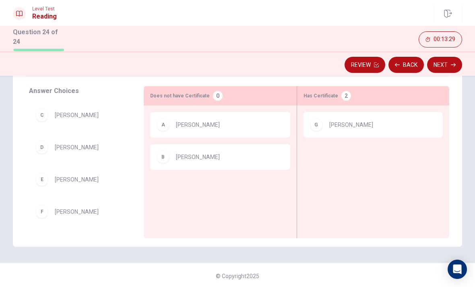
click at [44, 148] on div "D" at bounding box center [41, 147] width 13 height 13
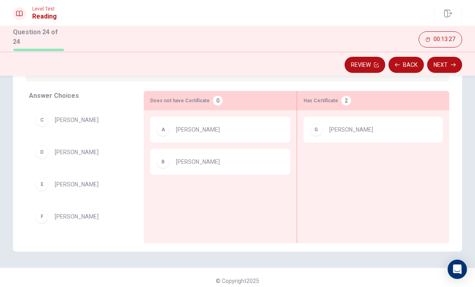
click at [70, 150] on span "[PERSON_NAME]" at bounding box center [77, 152] width 44 height 10
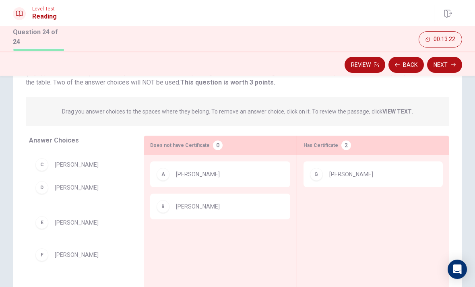
scroll to position [75, 0]
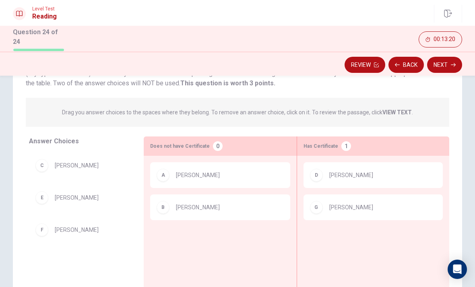
click at [42, 226] on div "F" at bounding box center [41, 230] width 13 height 13
click at [44, 232] on div "F" at bounding box center [41, 230] width 13 height 13
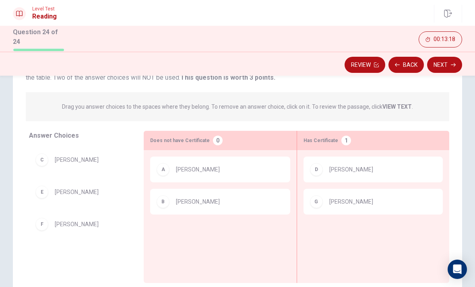
scroll to position [79, 0]
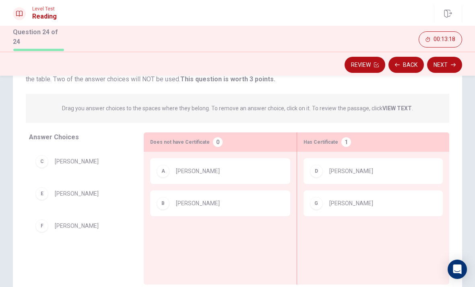
click at [50, 226] on div "F [PERSON_NAME]" at bounding box center [79, 226] width 89 height 13
click at [62, 236] on div "F [PERSON_NAME]" at bounding box center [80, 226] width 102 height 26
click at [46, 235] on div "F [PERSON_NAME]" at bounding box center [80, 226] width 102 height 26
click at [45, 225] on div "F" at bounding box center [41, 226] width 13 height 13
click at [45, 224] on div "F" at bounding box center [41, 226] width 13 height 13
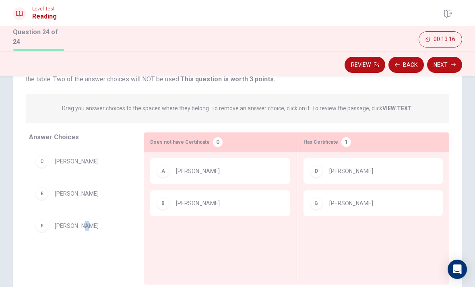
click at [45, 224] on div "F" at bounding box center [41, 226] width 13 height 13
click at [44, 224] on div "F" at bounding box center [41, 226] width 13 height 13
click at [50, 234] on div "F [PERSON_NAME]" at bounding box center [80, 226] width 102 height 26
click at [49, 234] on div "F [PERSON_NAME]" at bounding box center [80, 226] width 102 height 26
click at [52, 236] on div "F [PERSON_NAME]" at bounding box center [80, 226] width 102 height 26
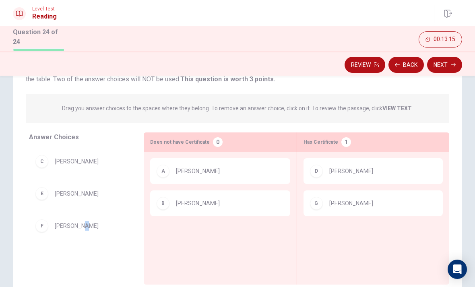
click at [63, 263] on div "C [PERSON_NAME] E [PERSON_NAME] F [PERSON_NAME]" at bounding box center [80, 211] width 102 height 124
click at [62, 263] on div "C [PERSON_NAME] E [PERSON_NAME] F [PERSON_NAME]" at bounding box center [80, 211] width 102 height 124
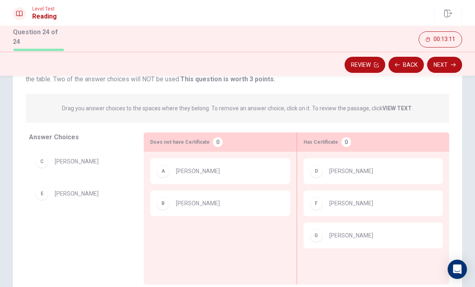
click at [445, 66] on button "Next" at bounding box center [444, 65] width 35 height 16
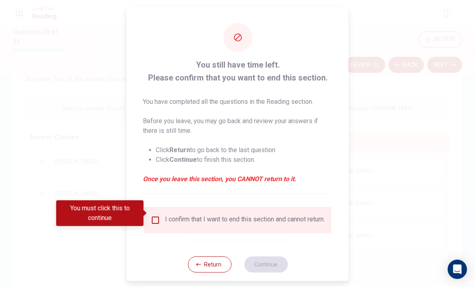
click at [158, 215] on input "You must click this to continue" at bounding box center [156, 220] width 10 height 10
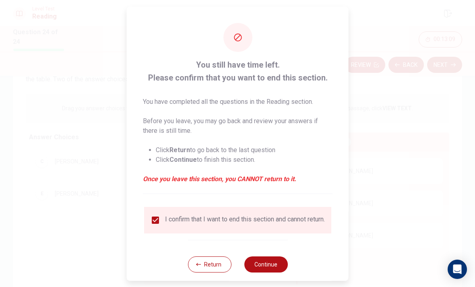
click at [279, 257] on button "Continue" at bounding box center [266, 264] width 44 height 16
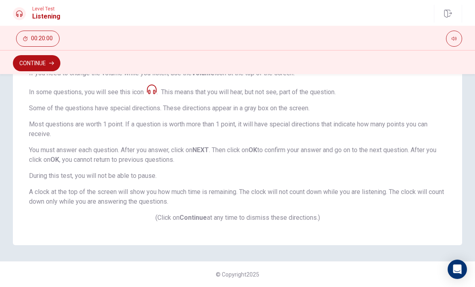
scroll to position [147, 0]
click at [50, 66] on button "Continue" at bounding box center [37, 63] width 48 height 16
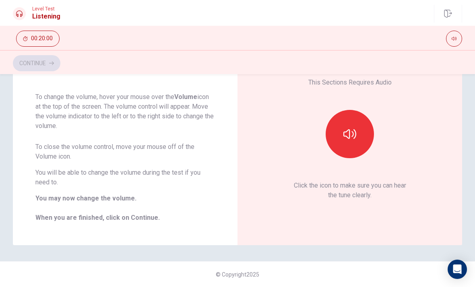
scroll to position [58, 0]
click at [364, 137] on button "button" at bounding box center [350, 134] width 48 height 48
click at [49, 71] on button "Continue" at bounding box center [37, 63] width 48 height 16
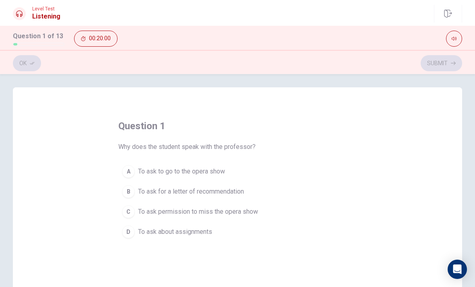
scroll to position [2, 0]
click at [181, 171] on span "To ask to go to the opera show" at bounding box center [181, 173] width 87 height 10
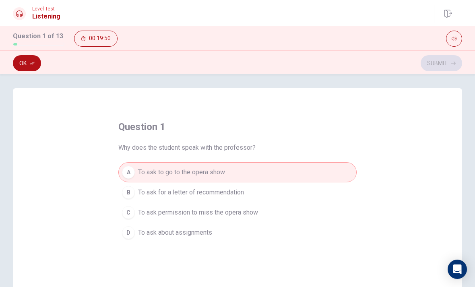
click at [25, 64] on button "Ok" at bounding box center [27, 63] width 28 height 16
click at [452, 63] on icon "button" at bounding box center [453, 63] width 5 height 5
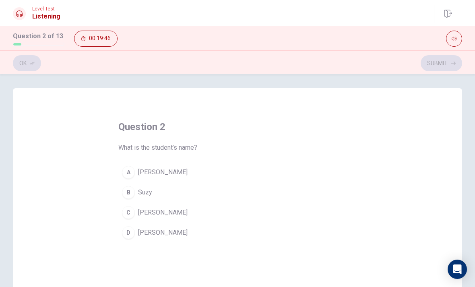
click at [137, 242] on button "D [PERSON_NAME]" at bounding box center [237, 233] width 239 height 20
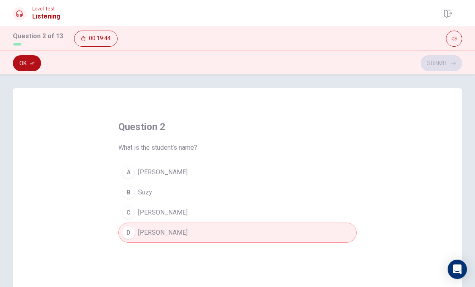
click at [34, 60] on button "Ok" at bounding box center [27, 63] width 28 height 16
click at [448, 64] on button "Submit" at bounding box center [441, 63] width 41 height 16
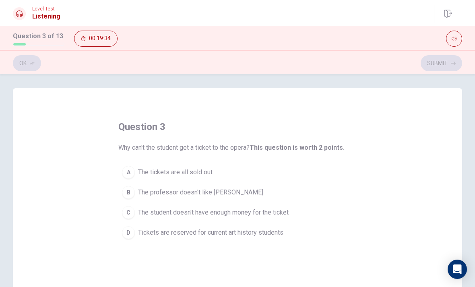
click at [278, 231] on span "Tickets are reserved for current art history students" at bounding box center [210, 233] width 145 height 10
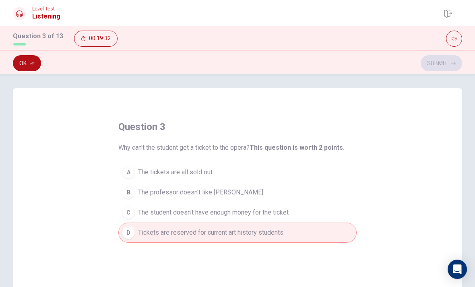
click at [29, 68] on button "Ok" at bounding box center [27, 63] width 28 height 16
click at [444, 59] on button "Submit" at bounding box center [441, 63] width 41 height 16
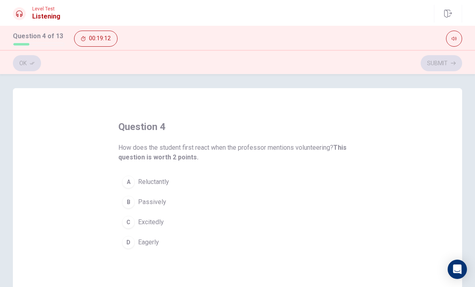
click at [169, 188] on button "A Reluctantly" at bounding box center [237, 182] width 239 height 20
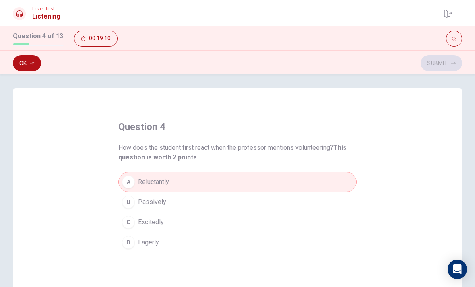
click at [31, 65] on icon "button" at bounding box center [32, 63] width 5 height 5
click at [437, 63] on button "Submit" at bounding box center [441, 63] width 41 height 16
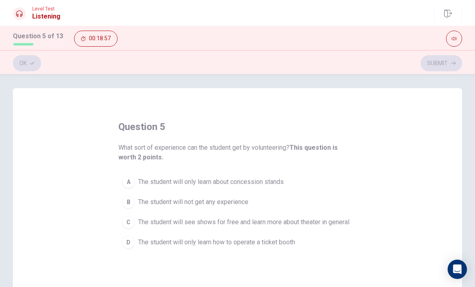
click at [340, 219] on span "The student will see shows for free and learn more about theater in general" at bounding box center [244, 223] width 212 height 10
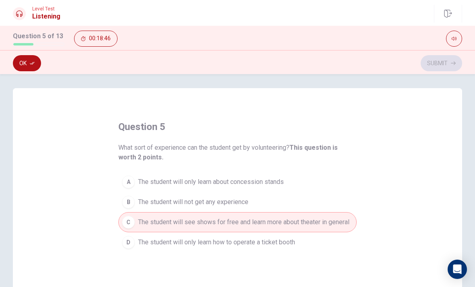
click at [27, 67] on button "Ok" at bounding box center [27, 63] width 28 height 16
click at [441, 59] on button "Submit" at bounding box center [441, 63] width 41 height 16
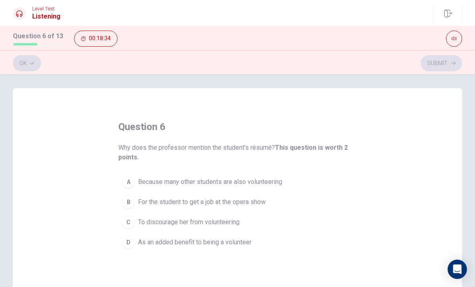
click at [246, 242] on span "As an added benefit to being a volunteer" at bounding box center [195, 243] width 114 height 10
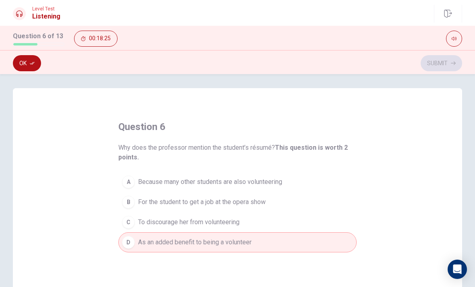
click at [37, 62] on button "Ok" at bounding box center [27, 63] width 28 height 16
click at [446, 63] on button "Submit" at bounding box center [441, 63] width 41 height 16
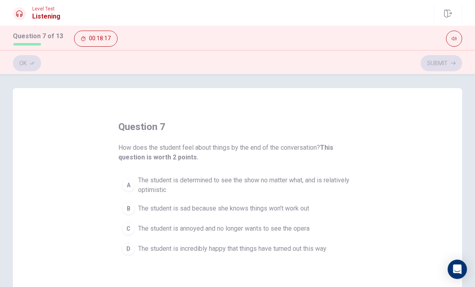
click at [301, 177] on span "The student is determined to see the show no matter what, and is relatively opt…" at bounding box center [245, 185] width 215 height 19
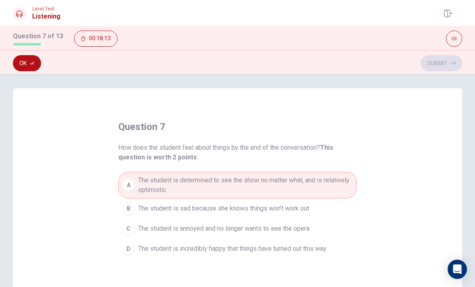
click at [32, 68] on button "Ok" at bounding box center [27, 63] width 28 height 16
click at [443, 62] on button "Submit" at bounding box center [441, 63] width 41 height 16
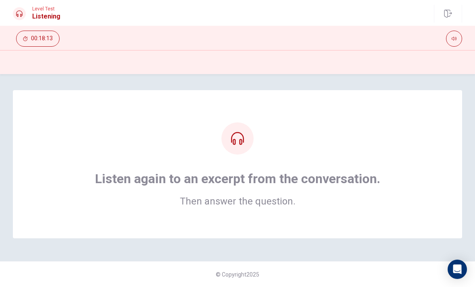
scroll to position [0, 0]
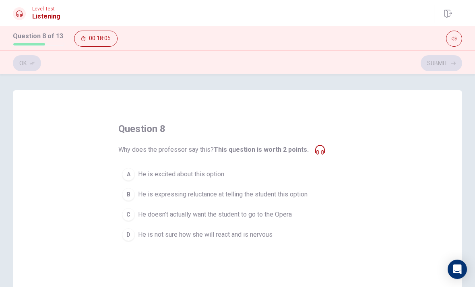
click at [286, 196] on span "He is expressing reluctance at telling the student this option" at bounding box center [223, 195] width 170 height 10
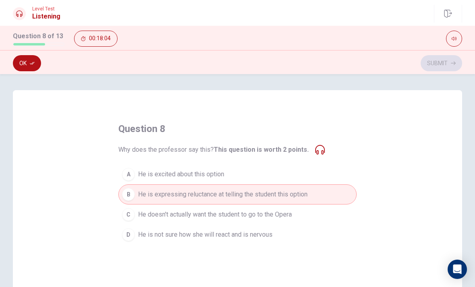
click at [29, 66] on button "Ok" at bounding box center [27, 63] width 28 height 16
click at [445, 60] on button "Submit" at bounding box center [441, 63] width 41 height 16
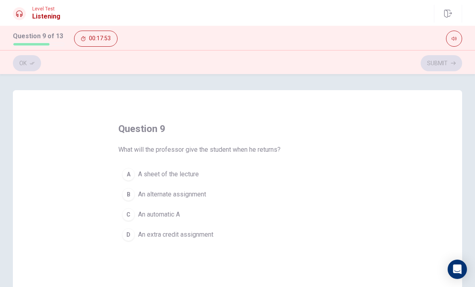
click at [204, 192] on span "An alternate assignment" at bounding box center [172, 195] width 68 height 10
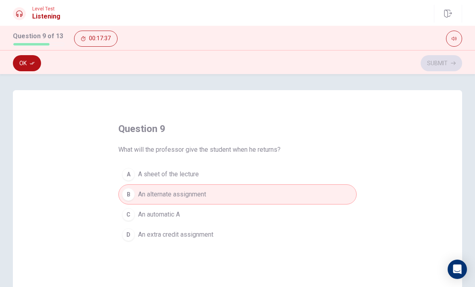
click at [28, 63] on button "Ok" at bounding box center [27, 63] width 28 height 16
click at [448, 65] on button "Submit" at bounding box center [441, 63] width 41 height 16
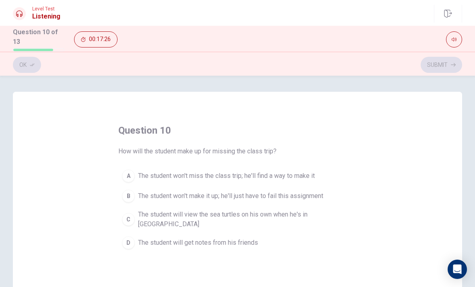
click at [313, 213] on span "The student will view the sea turtles on his own when he's in [GEOGRAPHIC_DATA]" at bounding box center [245, 219] width 215 height 19
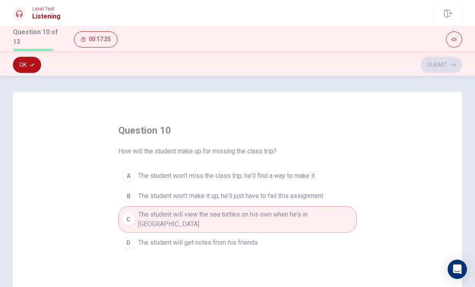
click at [27, 62] on button "Ok" at bounding box center [27, 65] width 28 height 16
click at [445, 60] on button "Submit" at bounding box center [441, 65] width 41 height 16
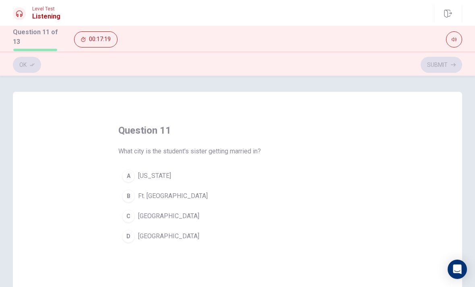
click at [234, 240] on button "D [GEOGRAPHIC_DATA]" at bounding box center [237, 236] width 239 height 20
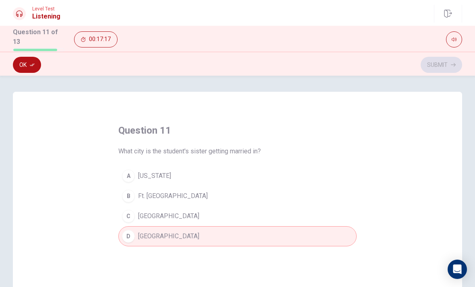
click at [31, 69] on button "Ok" at bounding box center [27, 65] width 28 height 16
click at [436, 64] on button "Submit" at bounding box center [441, 65] width 41 height 16
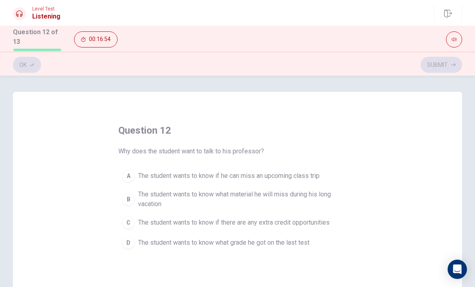
click at [303, 180] on button "A The student wants to know if he can miss an upcoming class trip" at bounding box center [237, 176] width 239 height 20
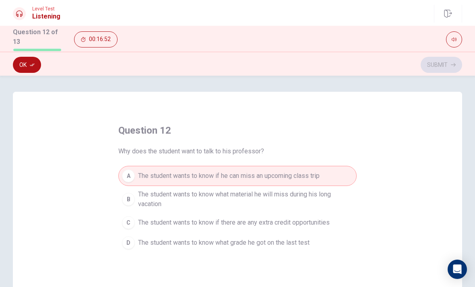
click at [29, 59] on button "Ok" at bounding box center [27, 65] width 28 height 16
click at [446, 68] on button "Submit" at bounding box center [441, 65] width 41 height 16
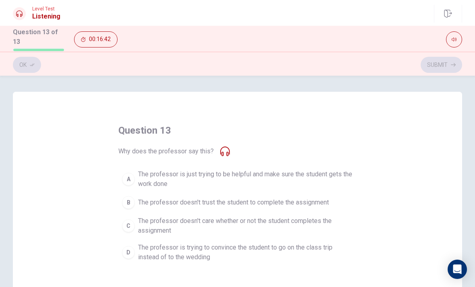
click at [301, 170] on span "The professor is just trying to be helpful and make sure the student gets the w…" at bounding box center [245, 179] width 215 height 19
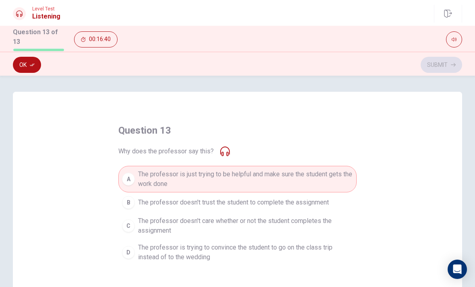
click at [25, 66] on button "Ok" at bounding box center [27, 65] width 28 height 16
click at [440, 59] on button "Submit" at bounding box center [441, 65] width 41 height 16
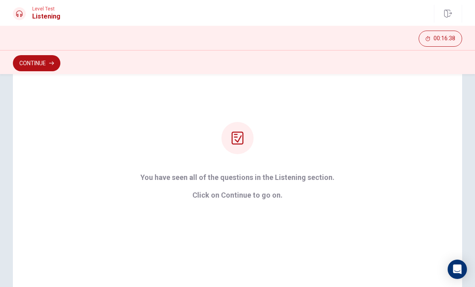
scroll to position [61, 0]
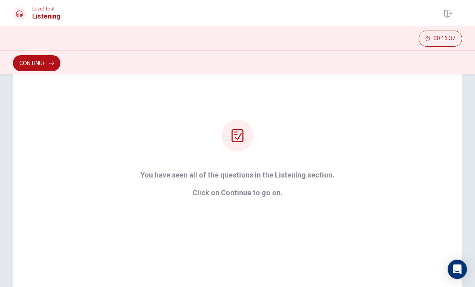
click at [41, 64] on button "Continue" at bounding box center [37, 63] width 48 height 16
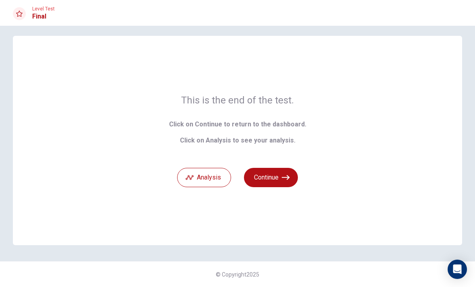
click at [278, 177] on button "Continue" at bounding box center [271, 177] width 54 height 19
